Goal: Task Accomplishment & Management: Manage account settings

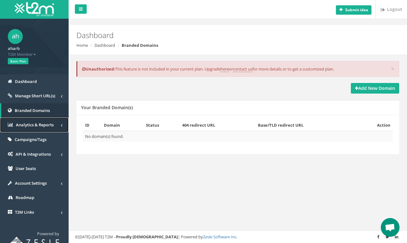
click at [37, 128] on span "Analytics & Reports" at bounding box center [35, 125] width 38 height 6
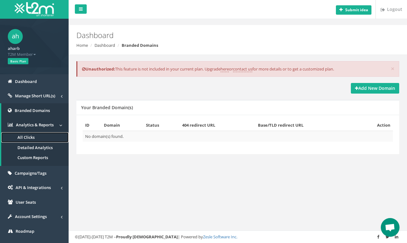
click at [38, 139] on link "All Clicks" at bounding box center [34, 137] width 67 height 10
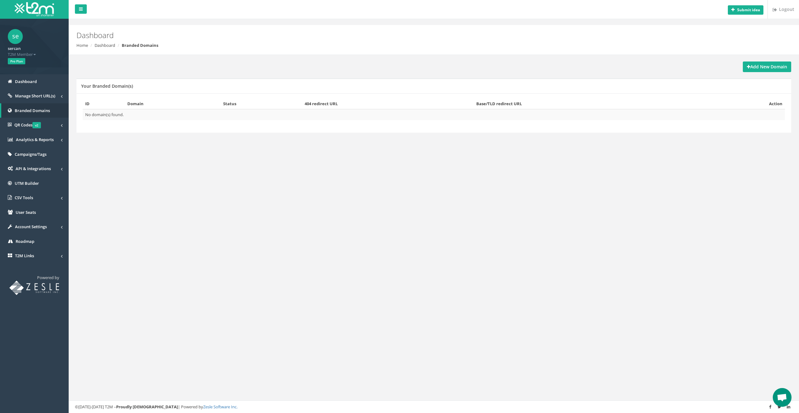
click at [31, 53] on span "T2M Member" at bounding box center [34, 54] width 53 height 6
click at [43, 69] on link "Logout" at bounding box center [32, 65] width 47 height 10
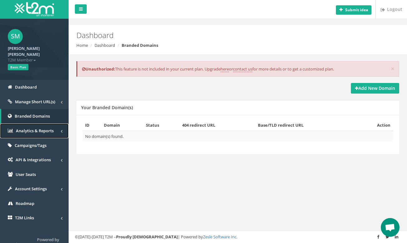
click at [45, 128] on link "Analytics & Reports" at bounding box center [34, 131] width 69 height 15
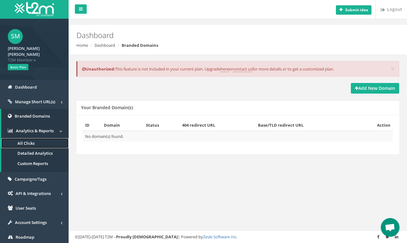
click at [40, 138] on link "All Clicks" at bounding box center [34, 143] width 67 height 10
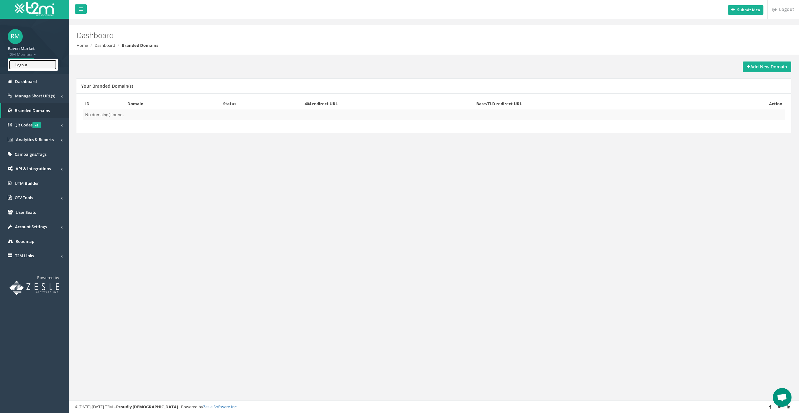
click at [37, 63] on link "Logout" at bounding box center [32, 65] width 47 height 10
